Goal: Task Accomplishment & Management: Use online tool/utility

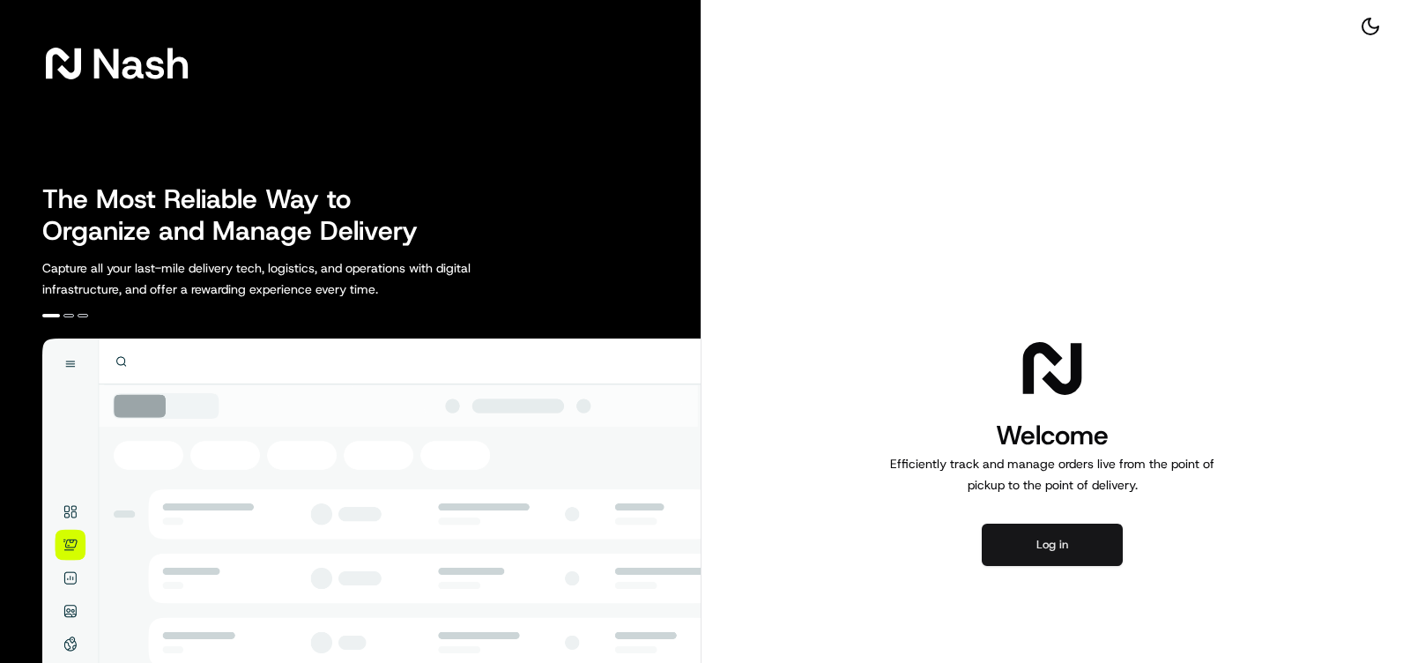
click at [1032, 563] on button "Log in" at bounding box center [1052, 544] width 141 height 42
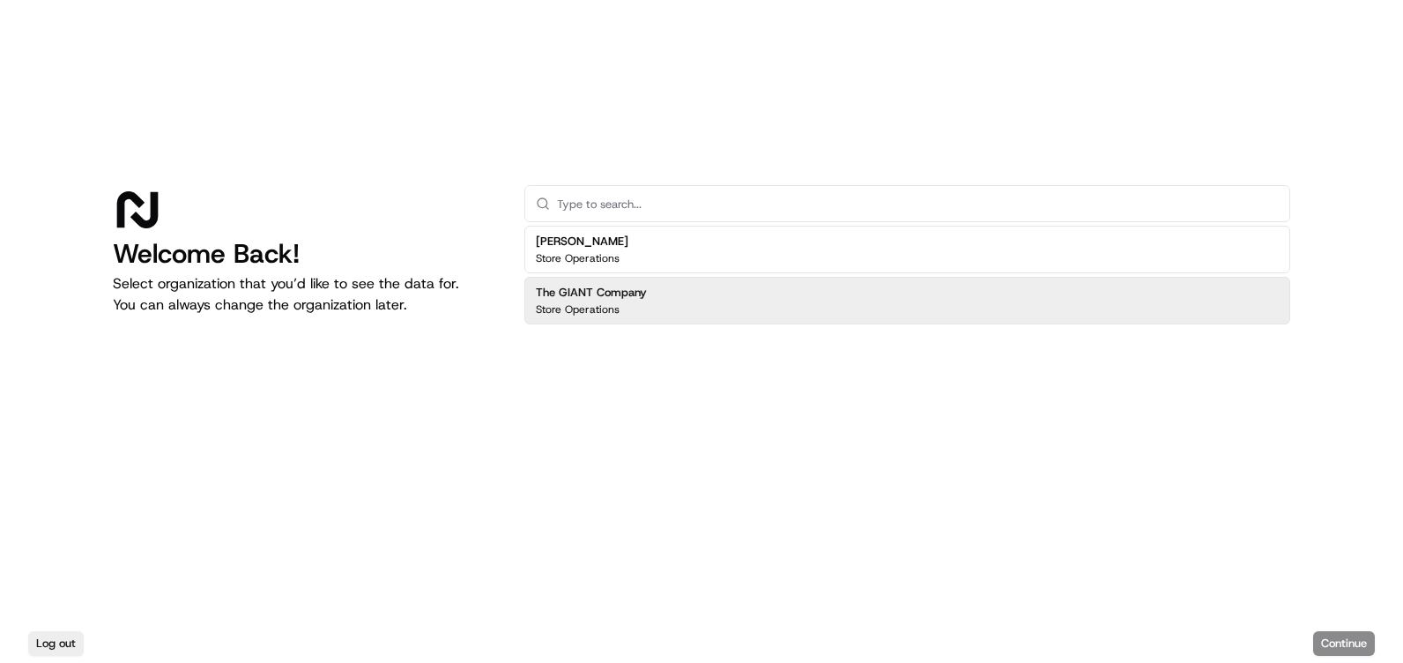
click at [555, 285] on h2 "The GIANT Company" at bounding box center [591, 293] width 111 height 16
click at [1347, 645] on button "Continue" at bounding box center [1344, 643] width 62 height 25
